Goal: Task Accomplishment & Management: Use online tool/utility

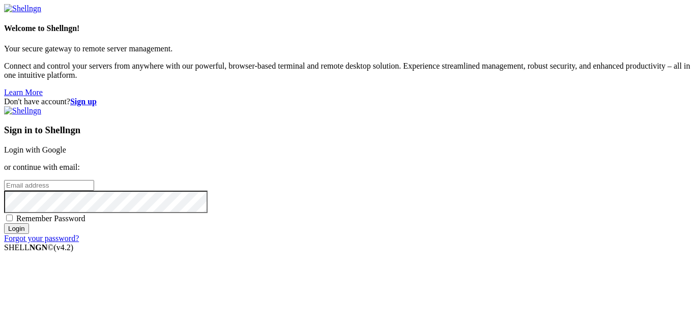
click at [94, 180] on input "email" at bounding box center [49, 185] width 90 height 11
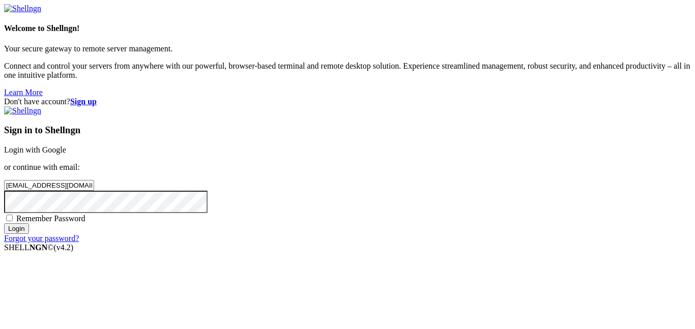
type input "[EMAIL_ADDRESS][DOMAIN_NAME]"
click at [4, 223] on input "Login" at bounding box center [16, 228] width 25 height 11
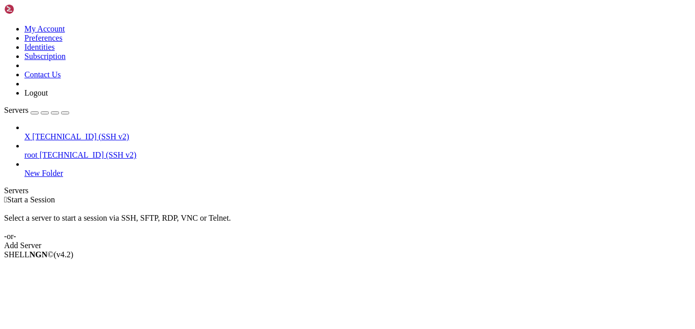
click at [24, 132] on icon at bounding box center [24, 132] width 0 height 0
click at [94, 62] on div at bounding box center [347, 164] width 695 height 329
click at [94, 132] on span "[TECHNICAL_ID] (SSH v2)" at bounding box center [81, 136] width 97 height 9
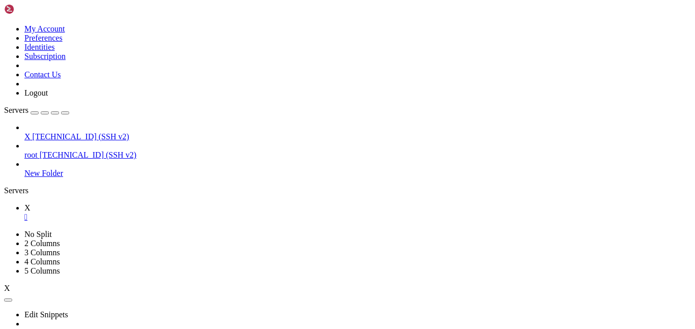
scroll to position [37, 0]
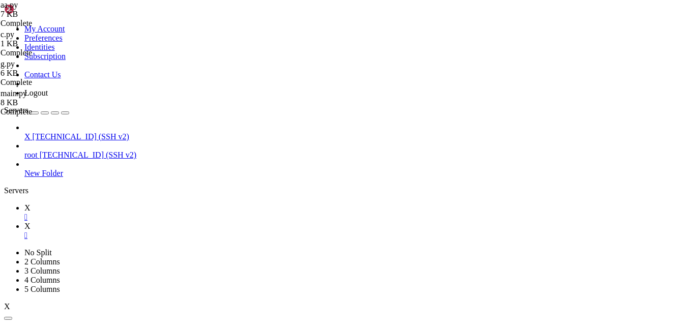
type input "/root/AppealRobot"
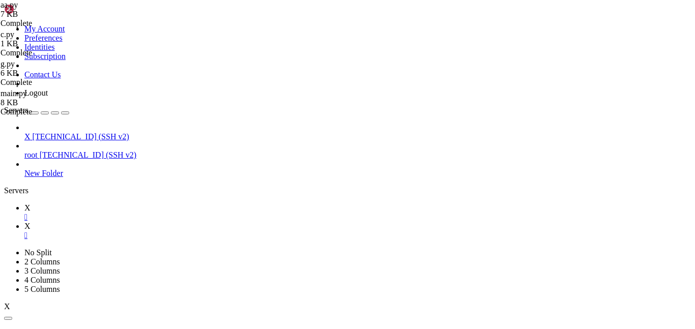
click at [144, 203] on link "X " at bounding box center [357, 212] width 666 height 18
click at [24, 222] on icon at bounding box center [24, 226] width 0 height 9
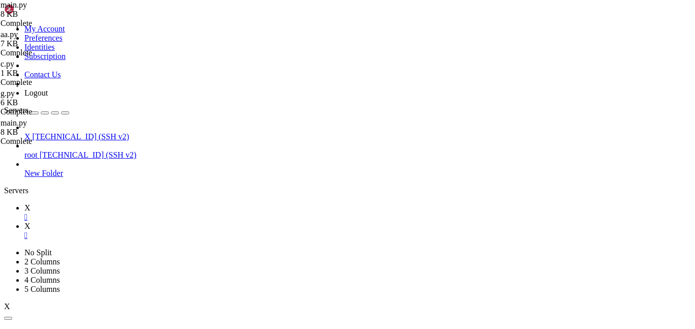
scroll to position [84, 0]
click at [134, 203] on link "X " at bounding box center [357, 212] width 666 height 18
click at [180, 222] on link "X " at bounding box center [357, 231] width 666 height 18
